Goal: Information Seeking & Learning: Learn about a topic

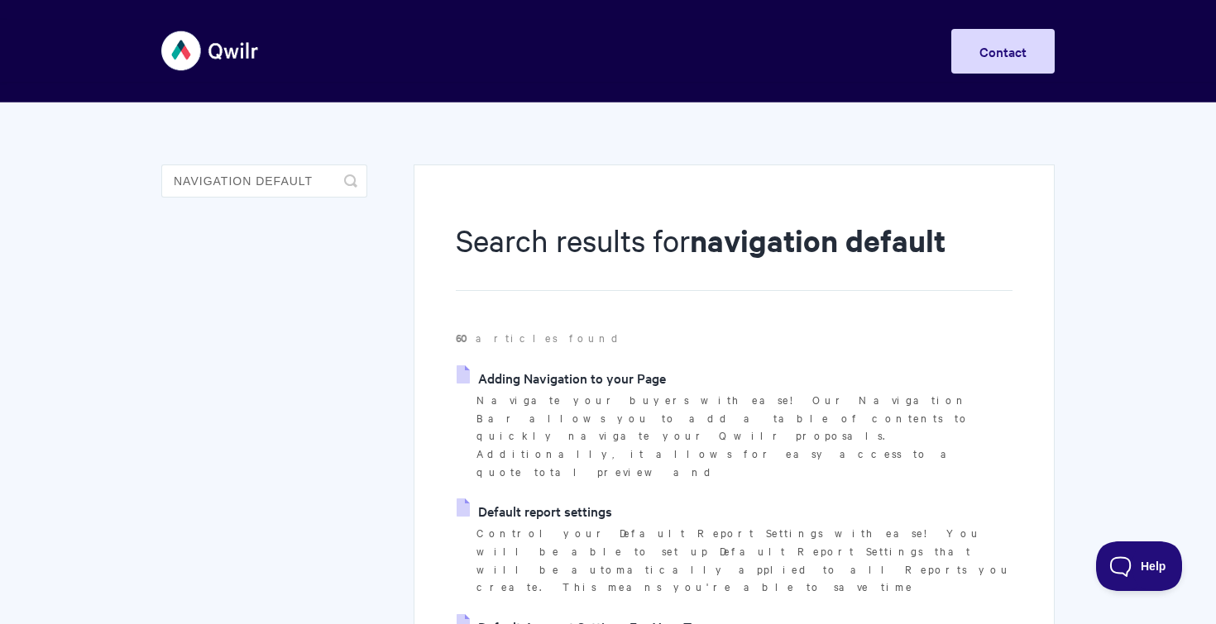
click at [562, 371] on link "Adding Navigation to your Page" at bounding box center [561, 378] width 209 height 25
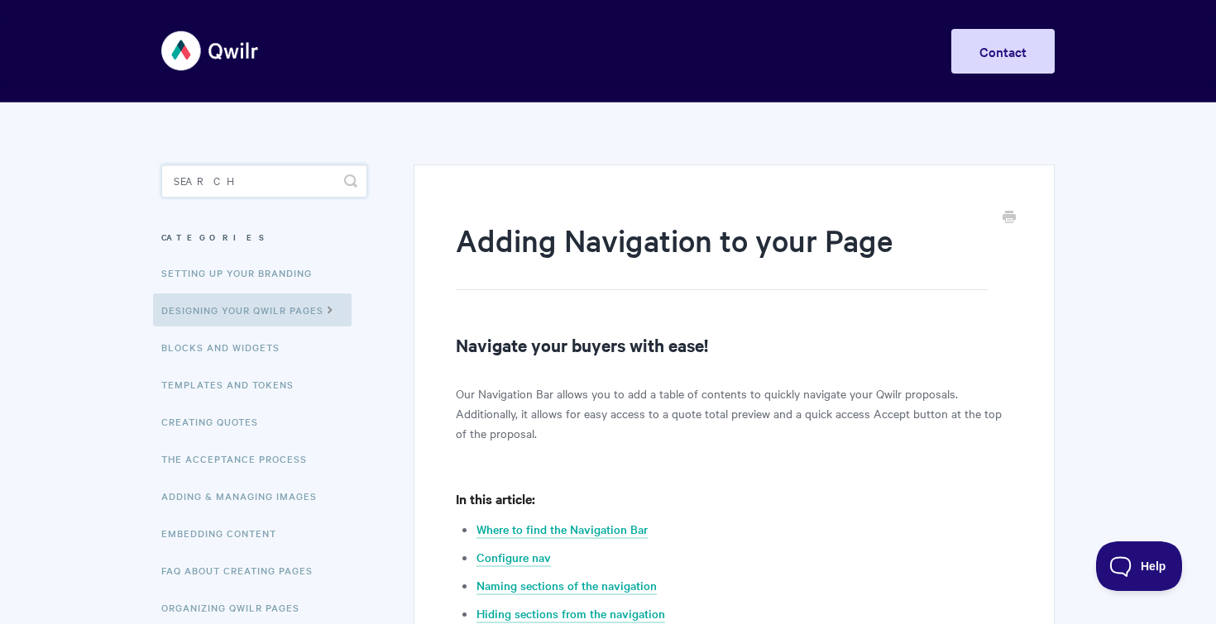
click at [253, 171] on input "Search" at bounding box center [264, 181] width 206 height 33
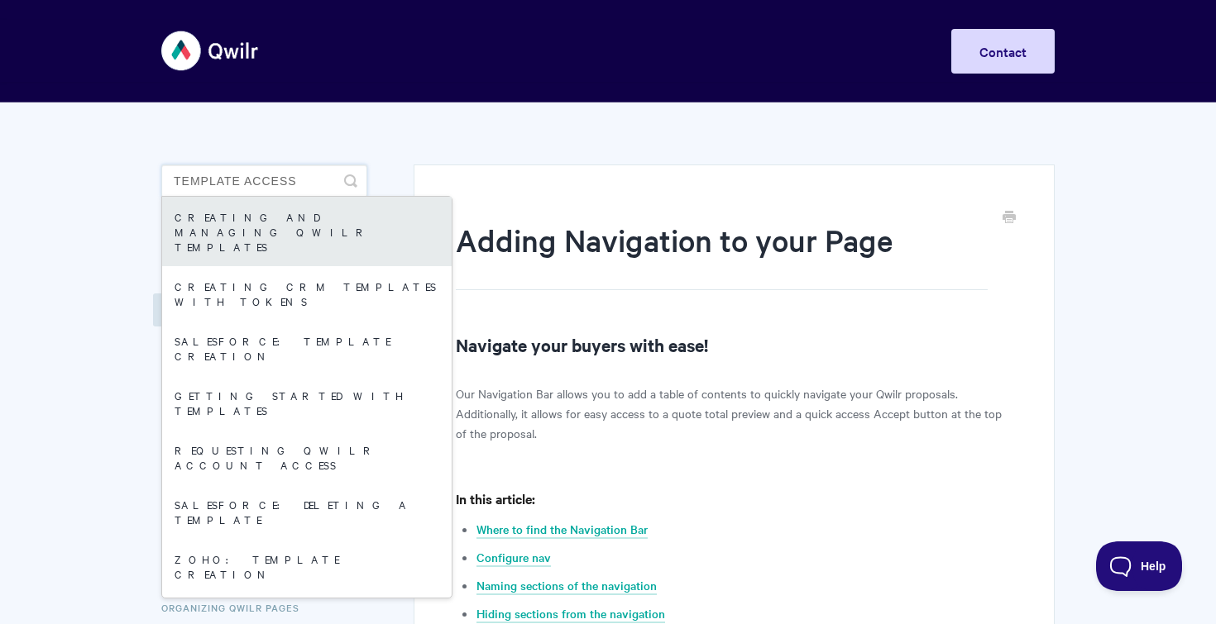
type input "template access"
click at [196, 217] on link "Creating and managing Qwilr Templates" at bounding box center [306, 231] width 289 height 69
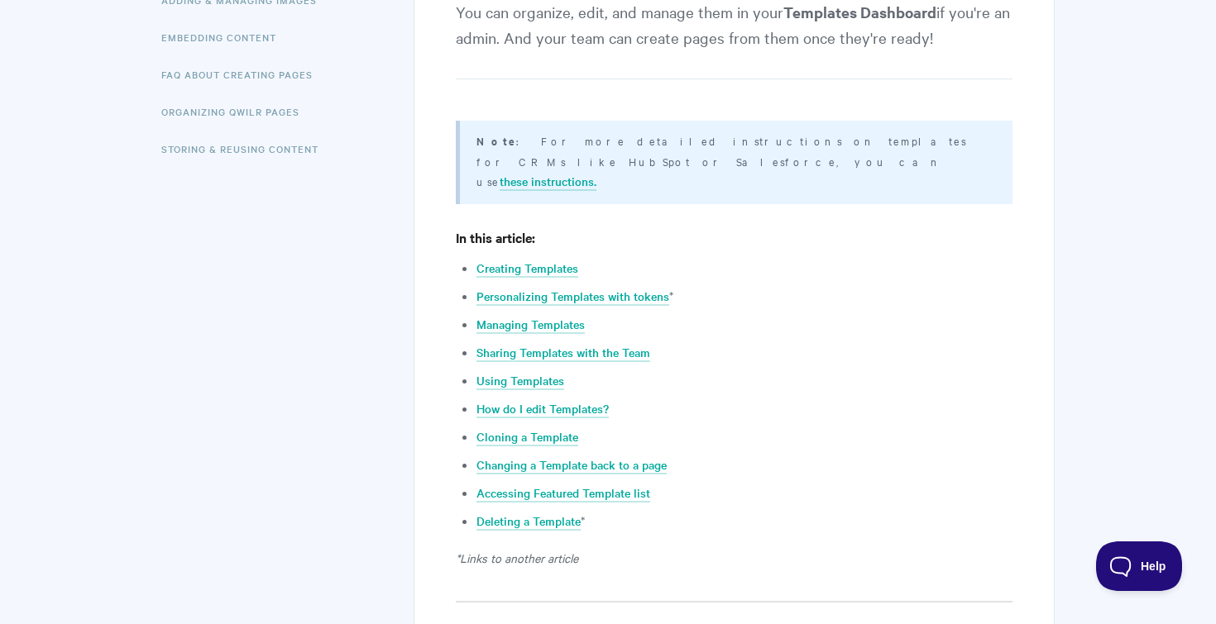
scroll to position [497, 0]
click at [538, 315] on link "Managing Templates" at bounding box center [530, 324] width 108 height 18
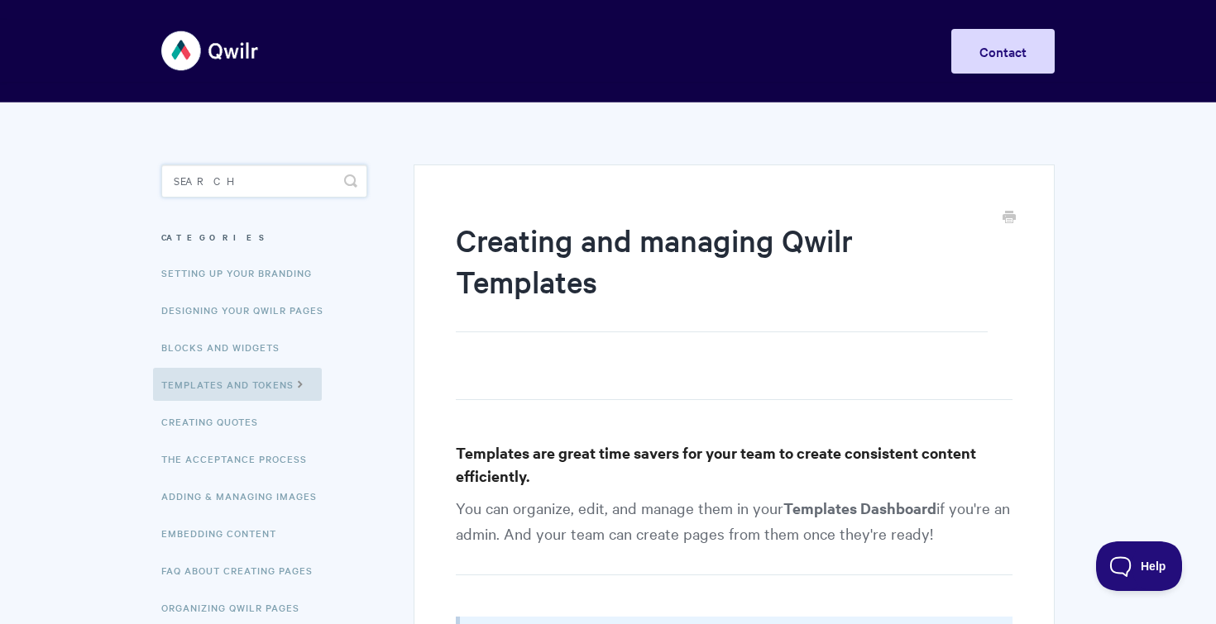
click at [270, 170] on input "Search" at bounding box center [264, 181] width 206 height 33
type input "share settings"
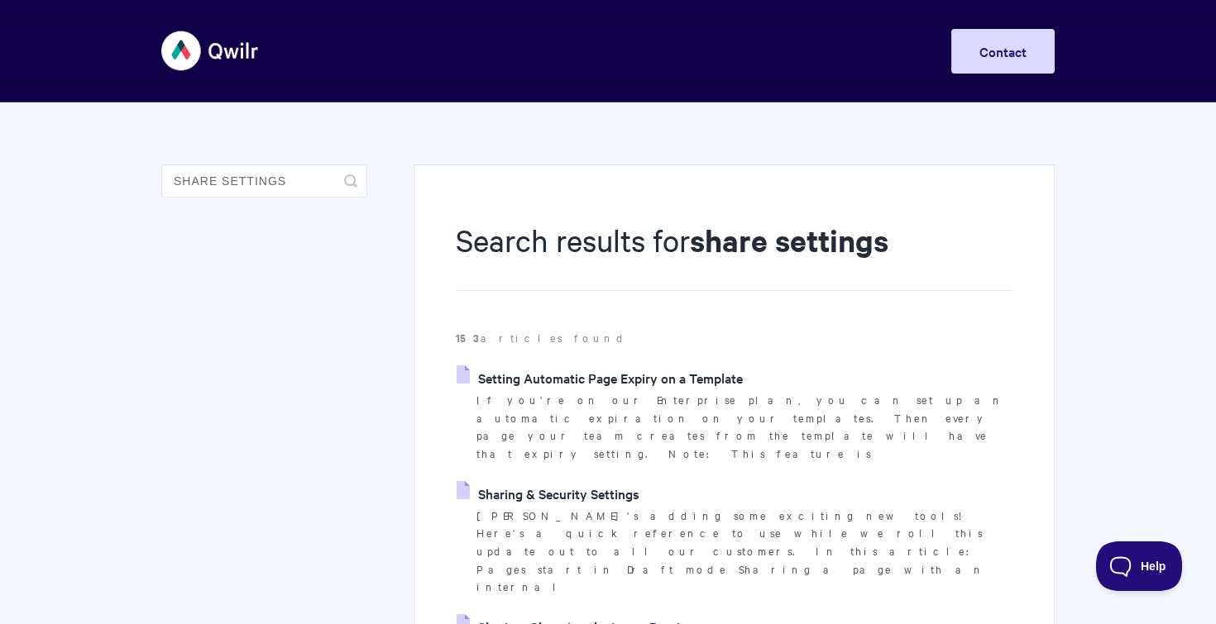
click at [571, 481] on link "Sharing & Security Settings" at bounding box center [548, 493] width 183 height 25
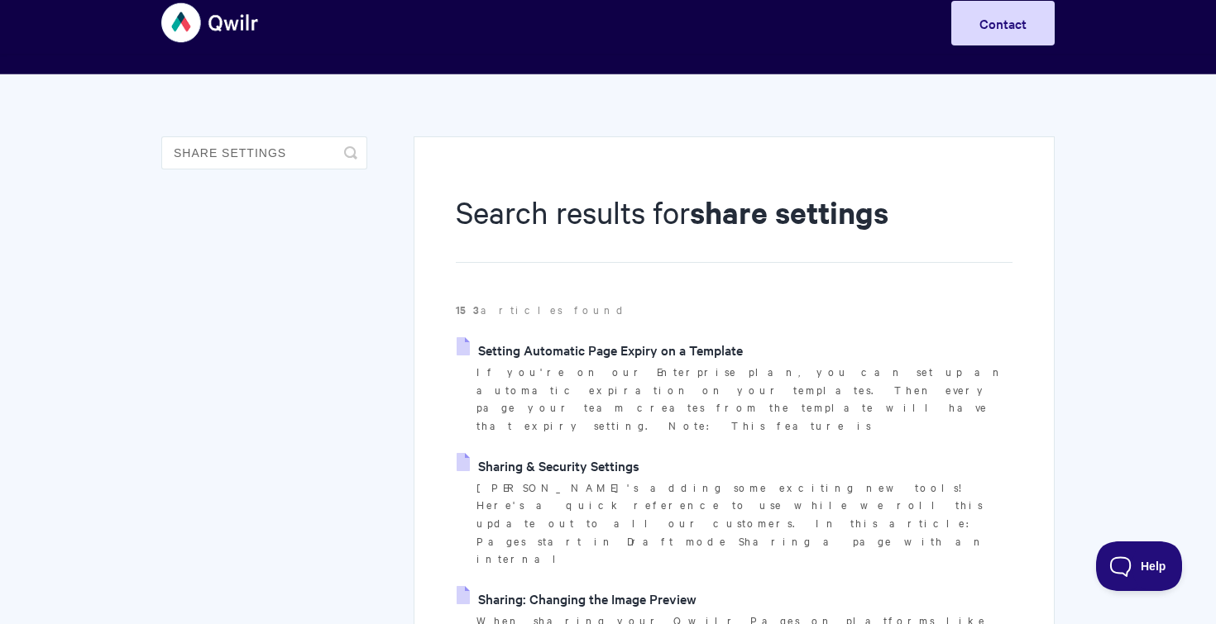
scroll to position [15, 0]
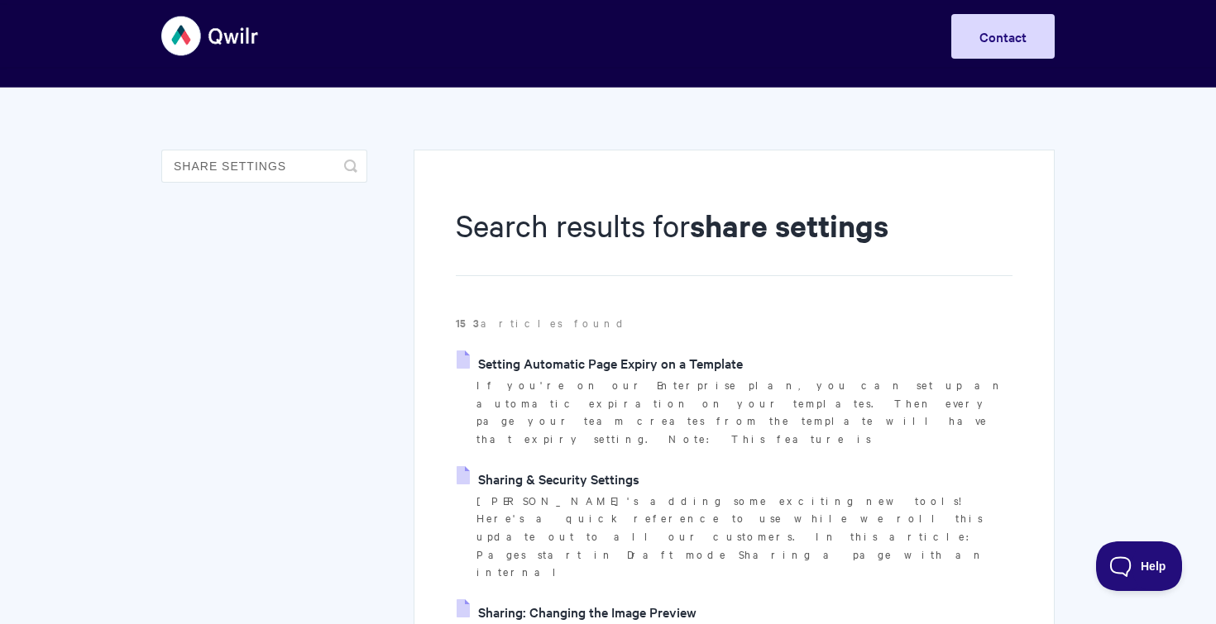
click at [623, 358] on link "Setting Automatic Page Expiry on a Template" at bounding box center [600, 363] width 286 height 25
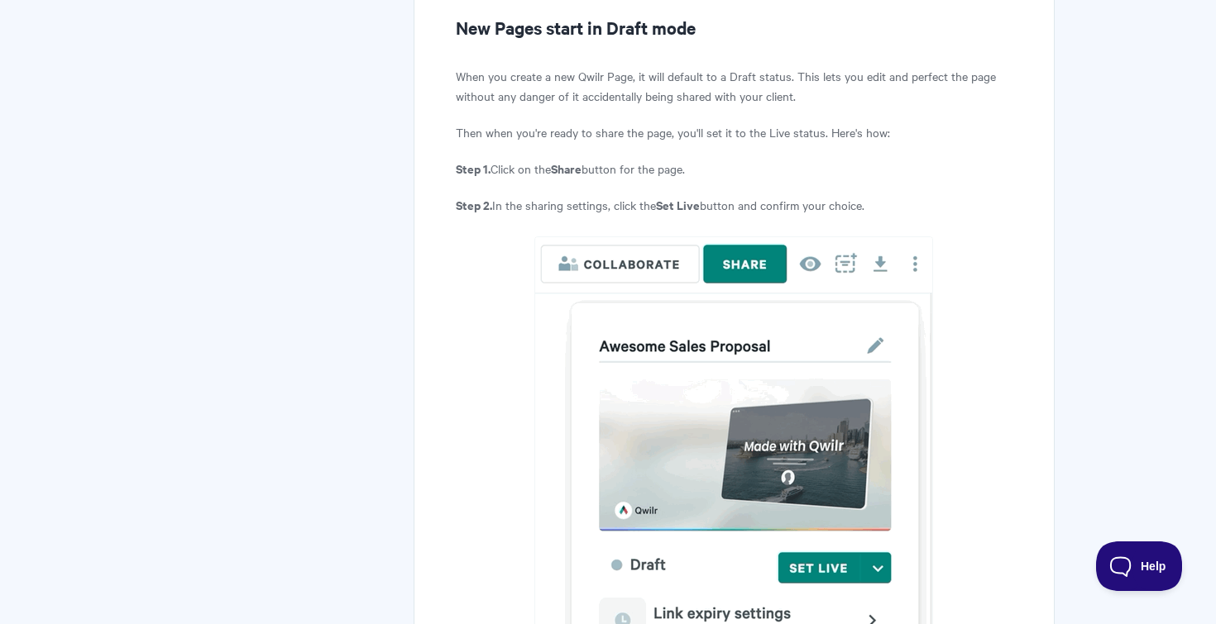
scroll to position [718, 0]
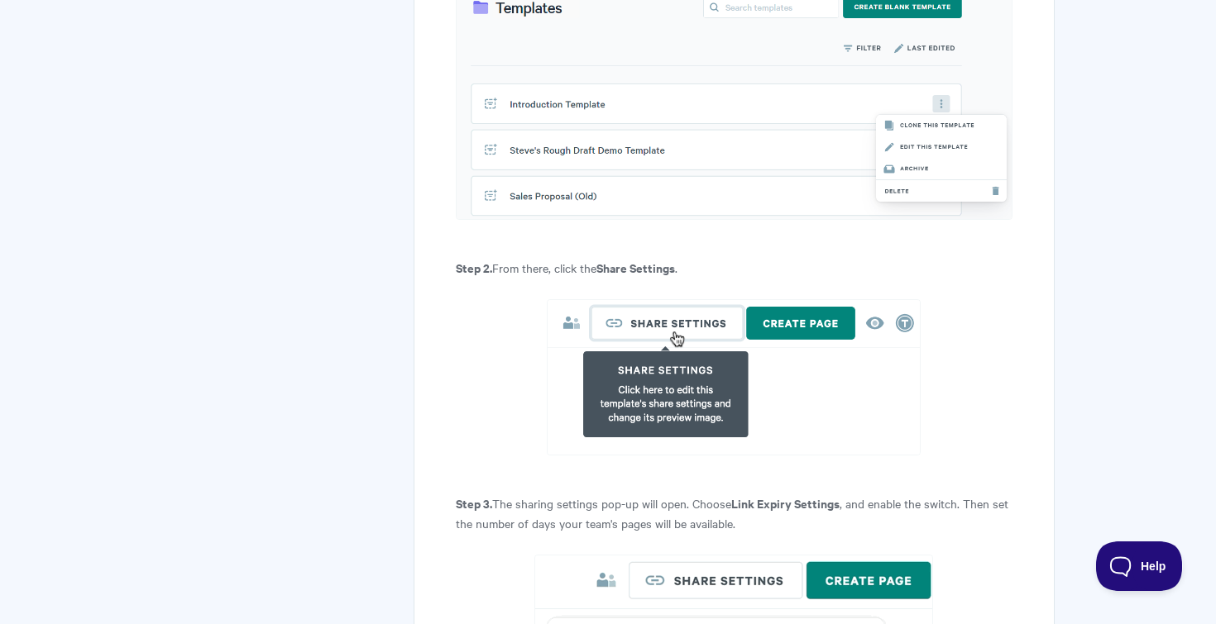
scroll to position [763, 0]
